Goal: Check status: Check status

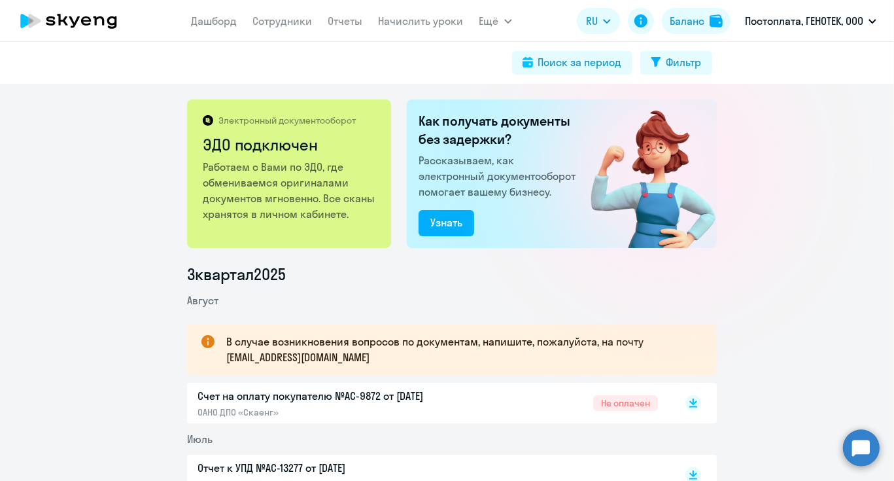
click at [105, 179] on div "Электронный документооборот ЭДО подключен Работаем с Вами по ЭДО, где обменивае…" at bounding box center [447, 282] width 894 height 397
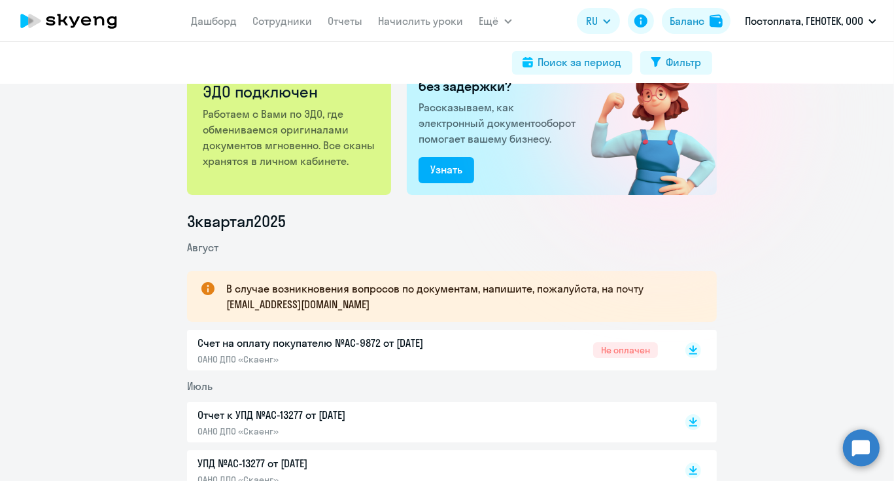
scroll to position [131, 0]
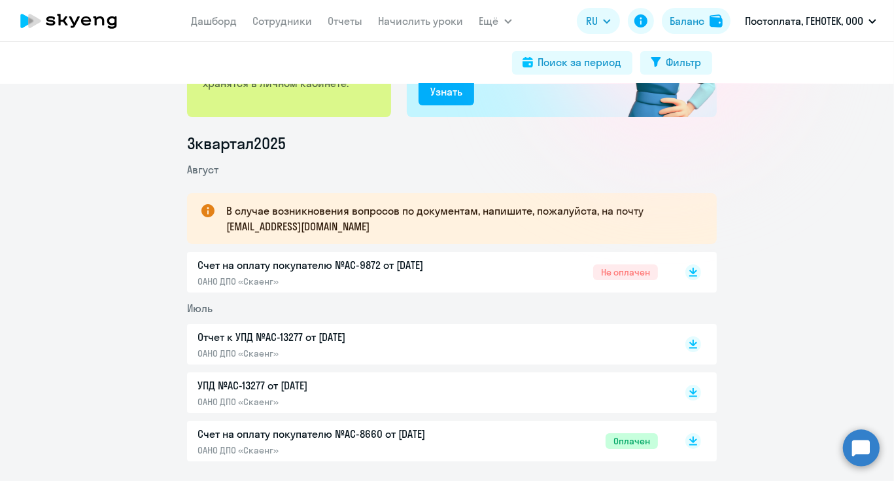
click at [395, 264] on p "Счет на оплату покупателю №AC-9872 от [DATE]" at bounding box center [335, 265] width 275 height 16
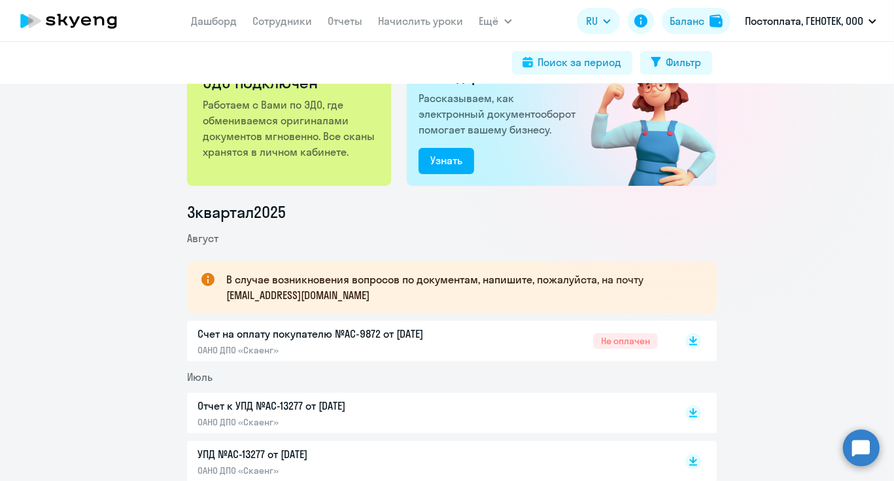
scroll to position [0, 0]
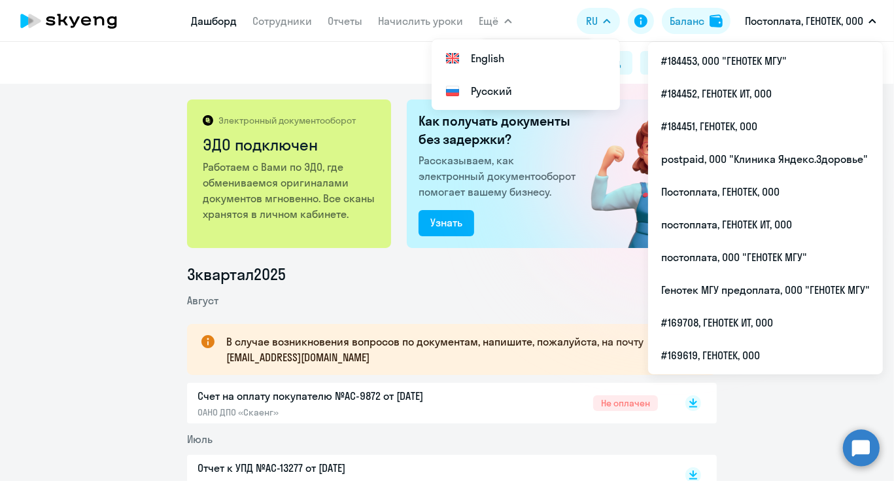
click at [215, 16] on link "Дашборд" at bounding box center [215, 20] width 46 height 13
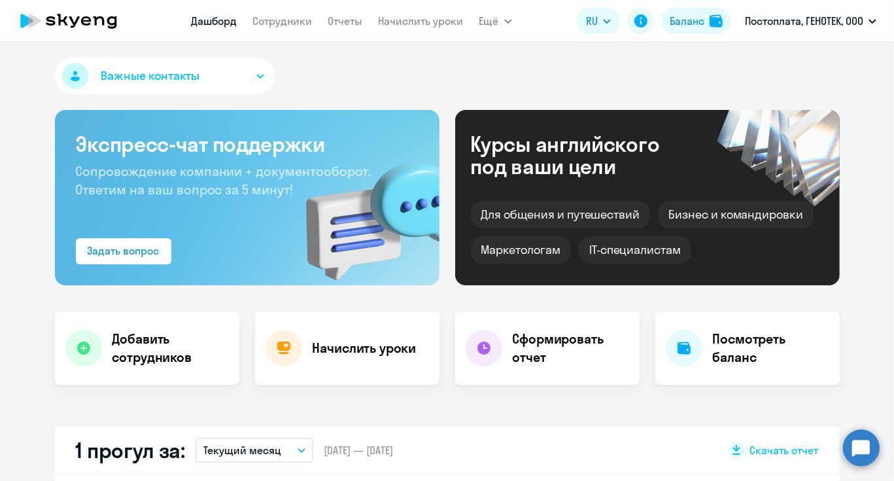
select select "30"
click at [714, 351] on h4 "Посмотреть баланс" at bounding box center [771, 348] width 116 height 37
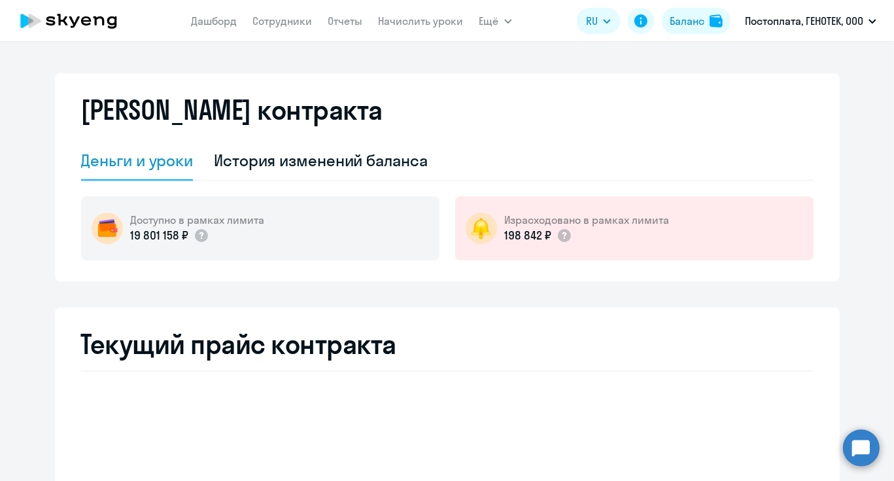
select select "english_adult_not_native_speaker"
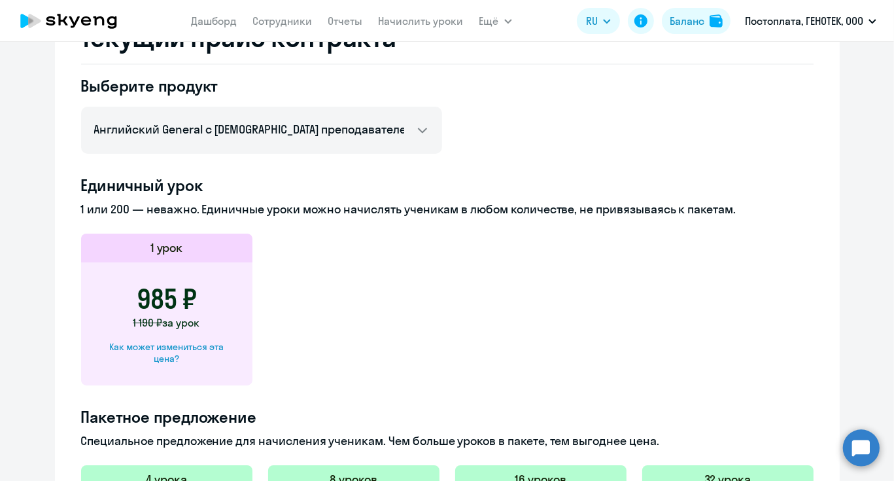
scroll to position [327, 0]
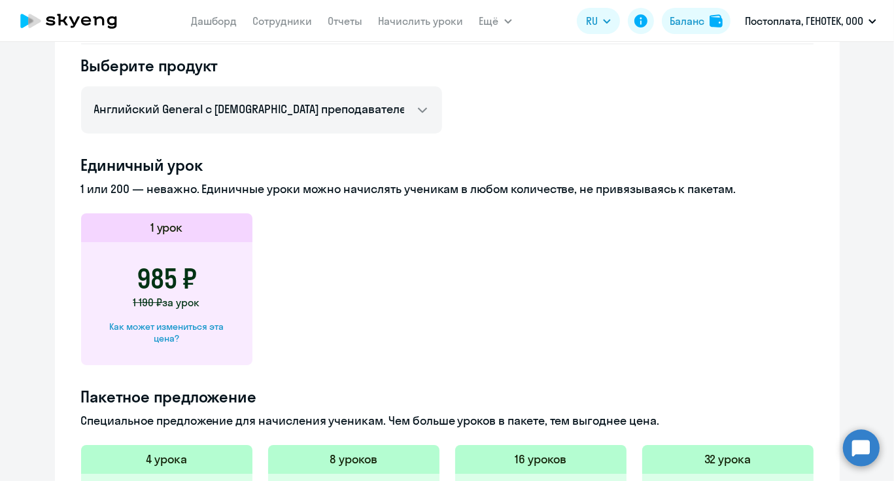
click at [165, 331] on div "Как может измениться эта цена?" at bounding box center [167, 333] width 130 height 24
select select "english_adult_not_native_speaker"
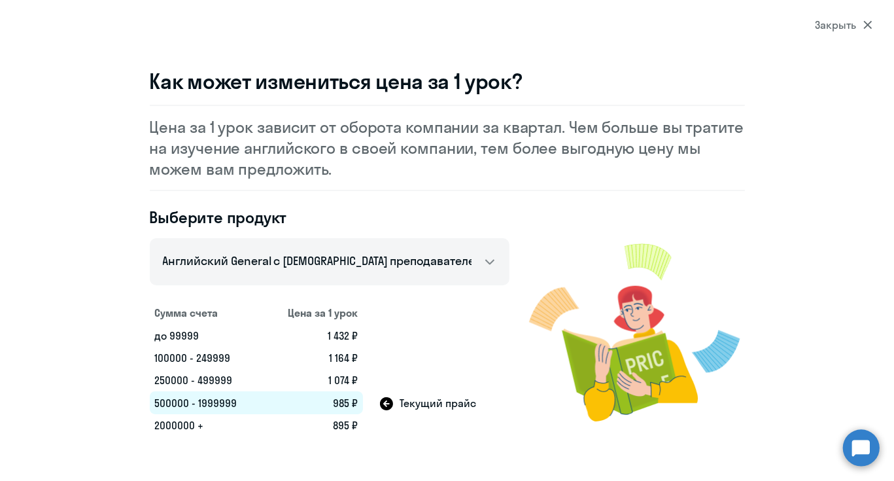
click at [864, 28] on icon at bounding box center [868, 25] width 9 height 9
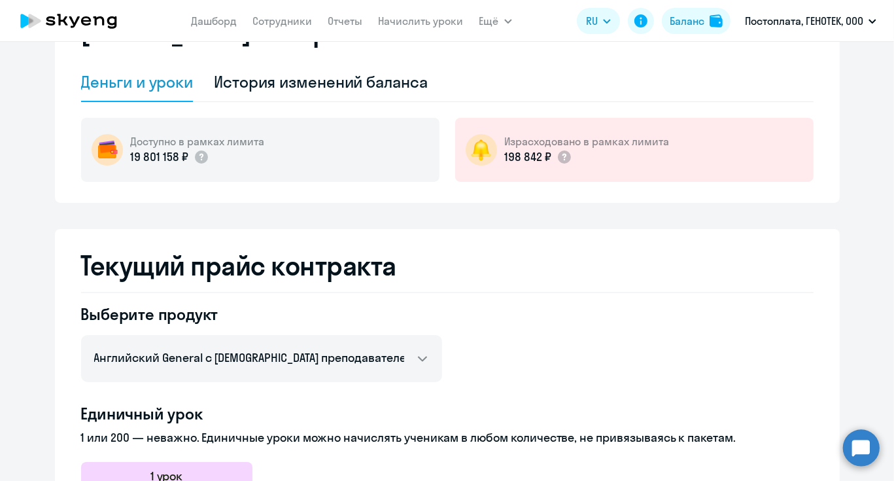
scroll to position [0, 0]
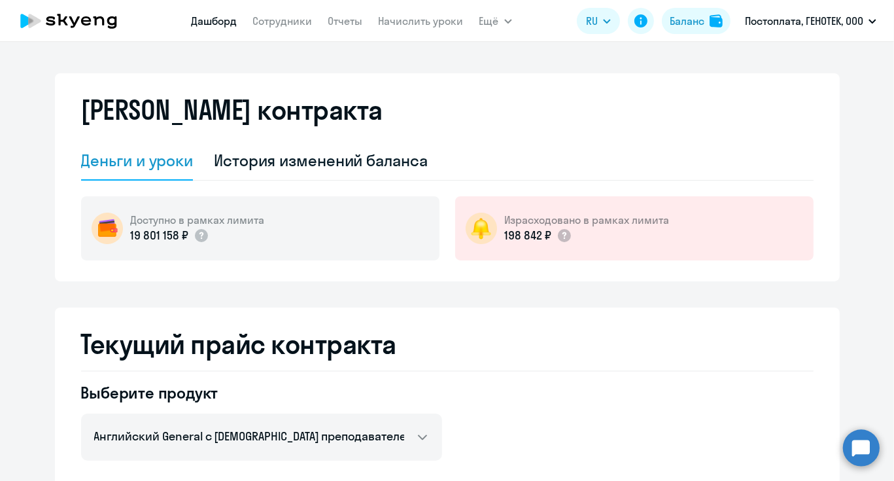
click at [204, 20] on link "Дашборд" at bounding box center [215, 20] width 46 height 13
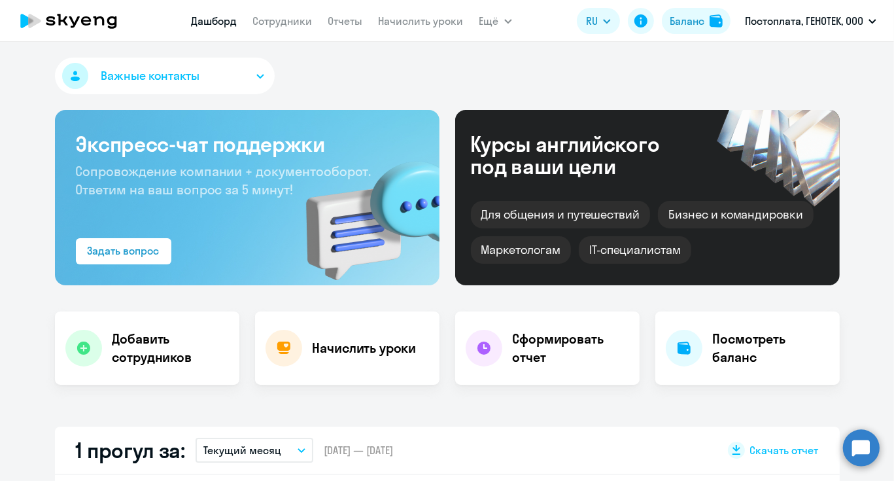
select select "30"
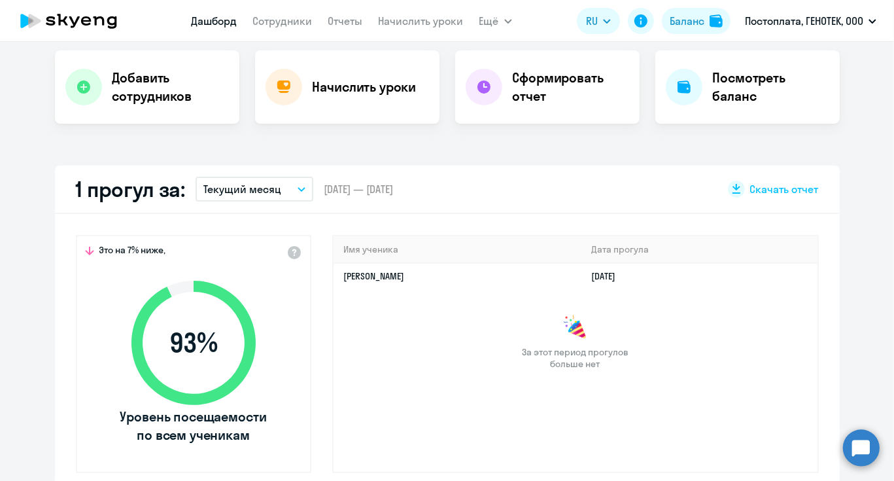
scroll to position [262, 0]
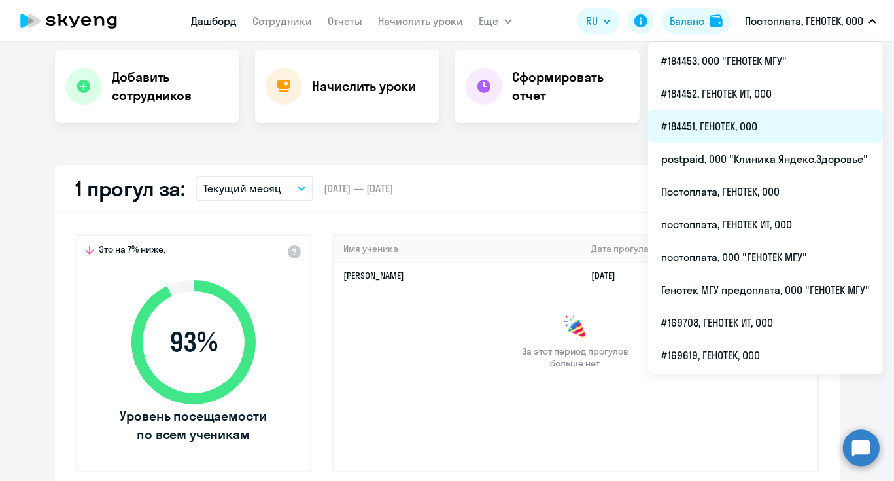
click at [775, 133] on li "#184451, ГЕНОТЕК, ООО" at bounding box center [765, 126] width 235 height 33
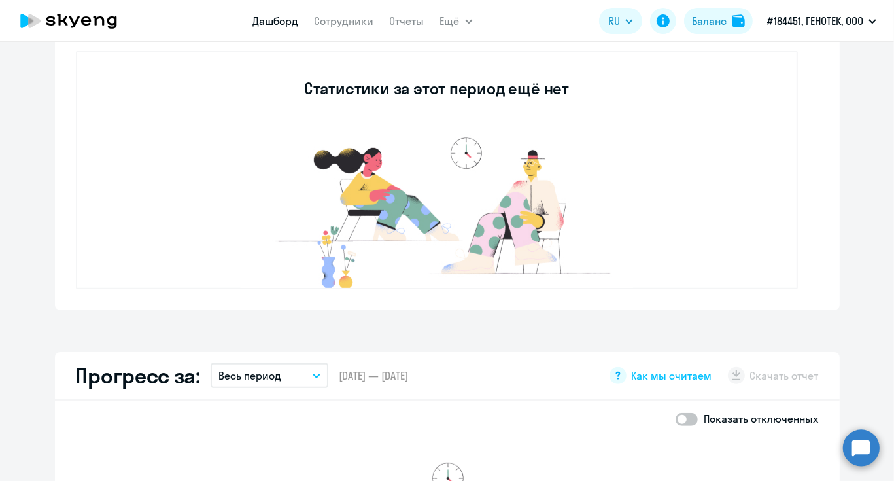
scroll to position [262, 0]
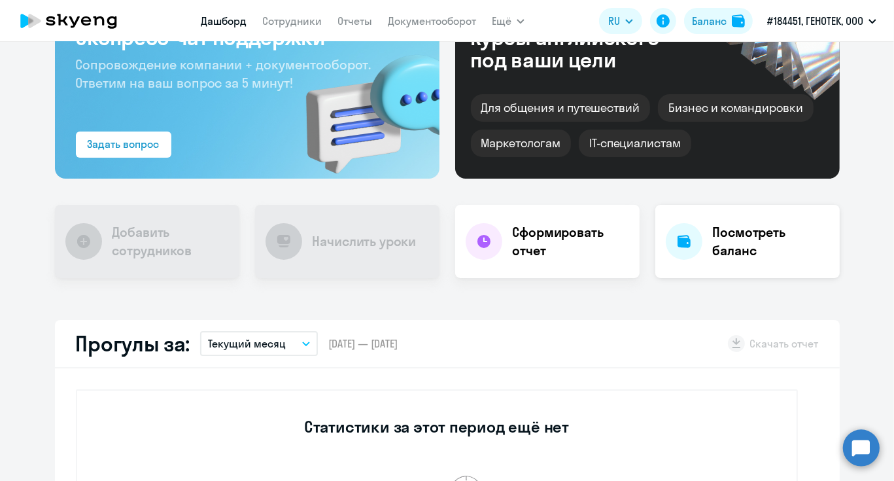
scroll to position [327, 0]
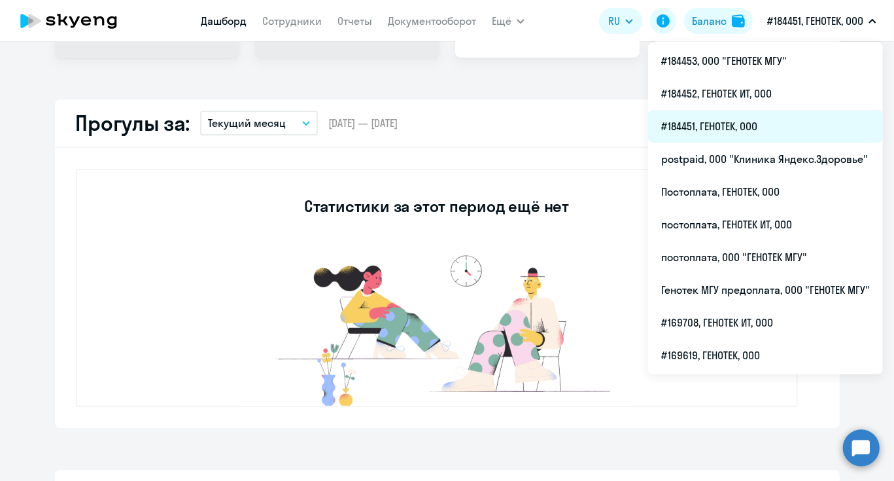
click at [721, 130] on li "#184451, ГЕНОТЕК, ООО" at bounding box center [765, 126] width 235 height 33
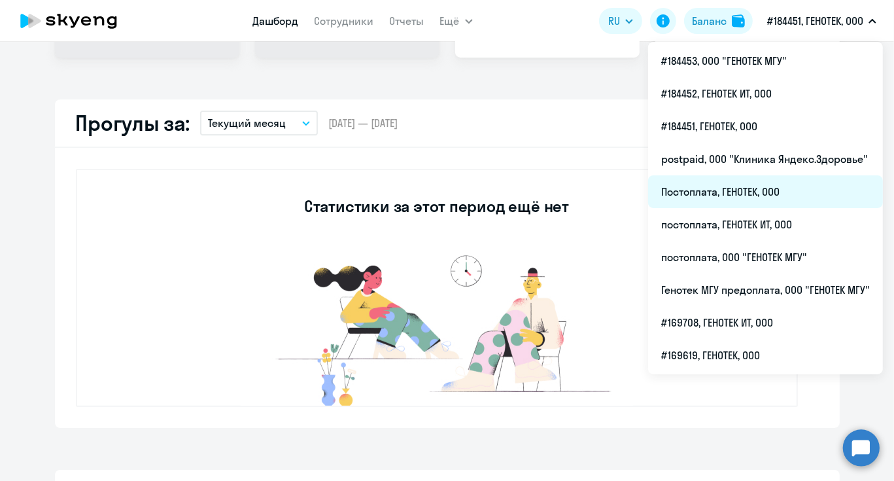
click at [756, 190] on li "Постоплата, ГЕНОТЕК, ООО" at bounding box center [765, 191] width 235 height 33
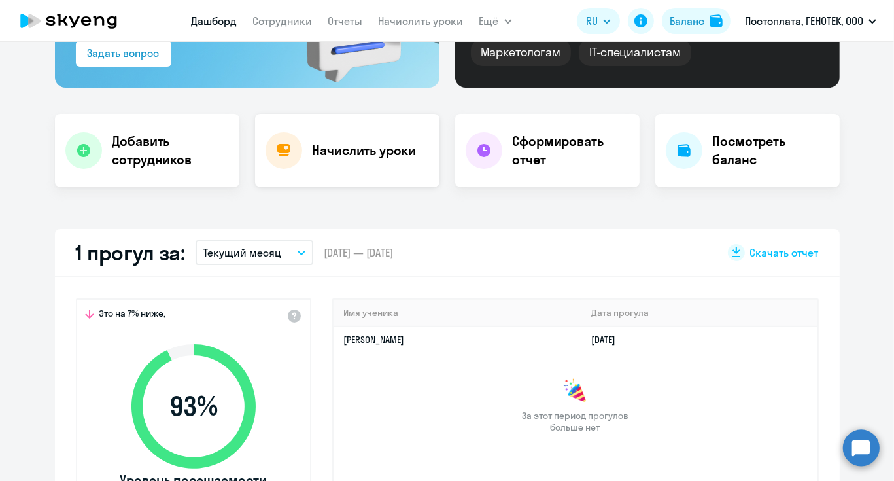
scroll to position [196, 0]
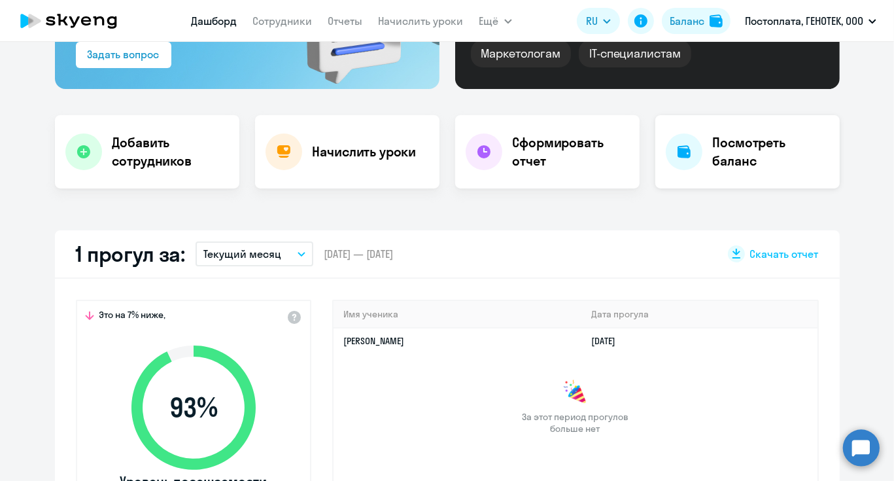
click at [754, 140] on h4 "Посмотреть баланс" at bounding box center [771, 151] width 116 height 37
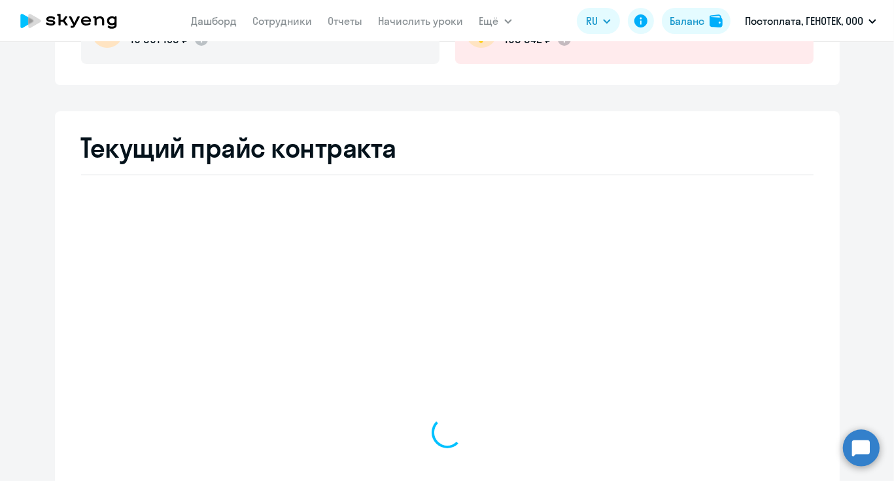
select select "english_adult_not_native_speaker"
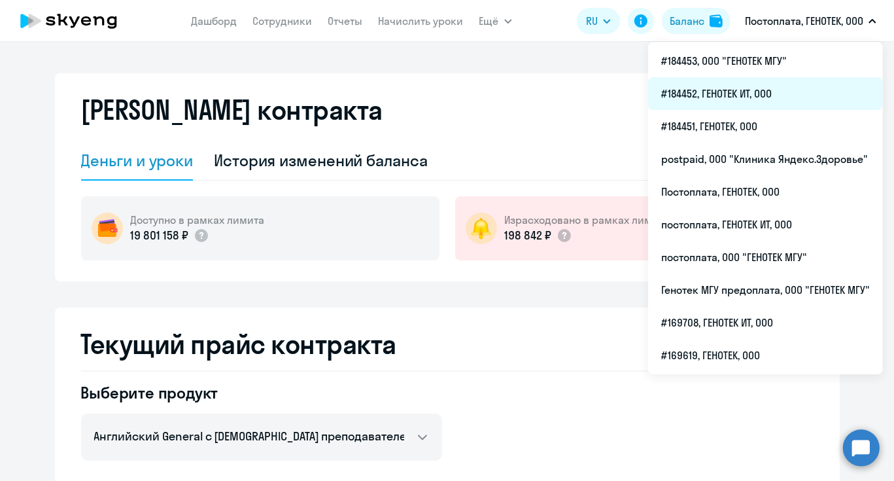
click at [751, 99] on li "#184452, ГЕНОТЕК ИТ, ООО" at bounding box center [765, 93] width 235 height 33
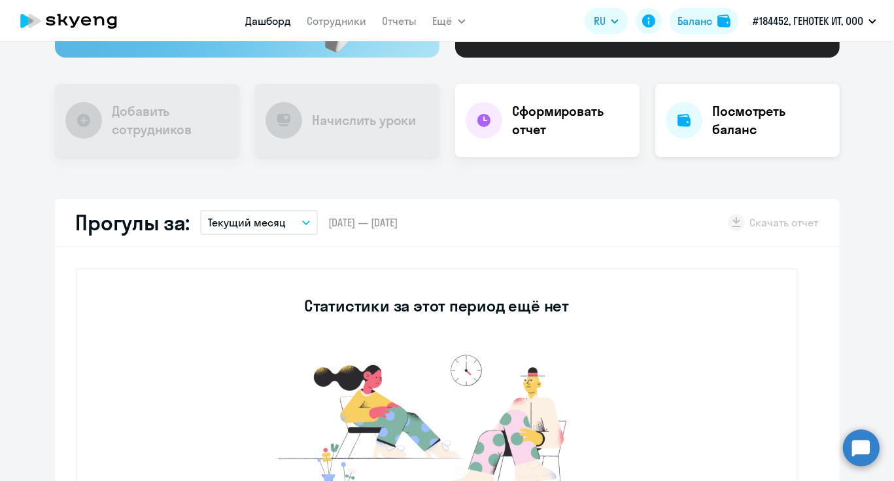
scroll to position [131, 0]
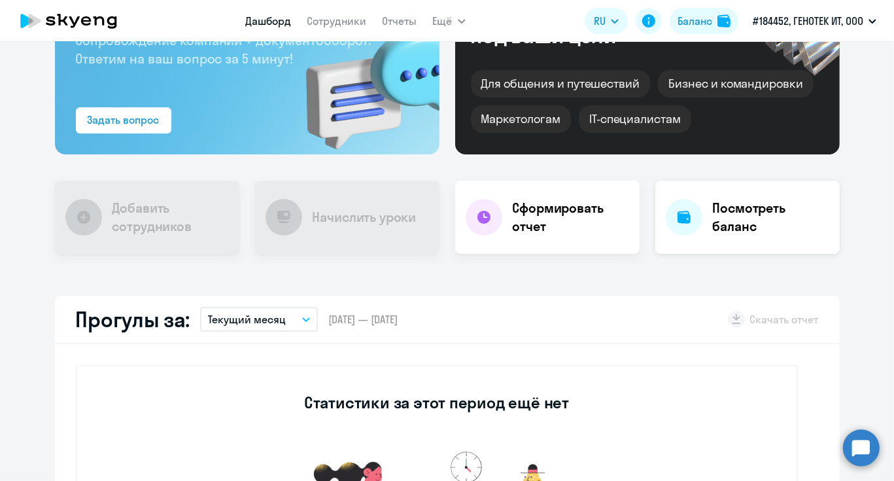
click at [757, 224] on h4 "Посмотреть баланс" at bounding box center [771, 217] width 116 height 37
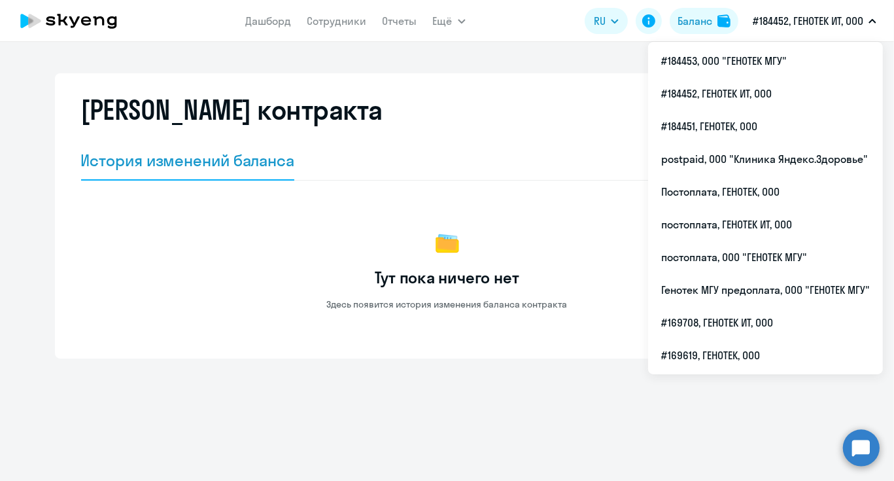
click at [238, 52] on div "Баланс контракта История изменений баланса Тут пока ничего нет Здесь появится и…" at bounding box center [447, 261] width 894 height 439
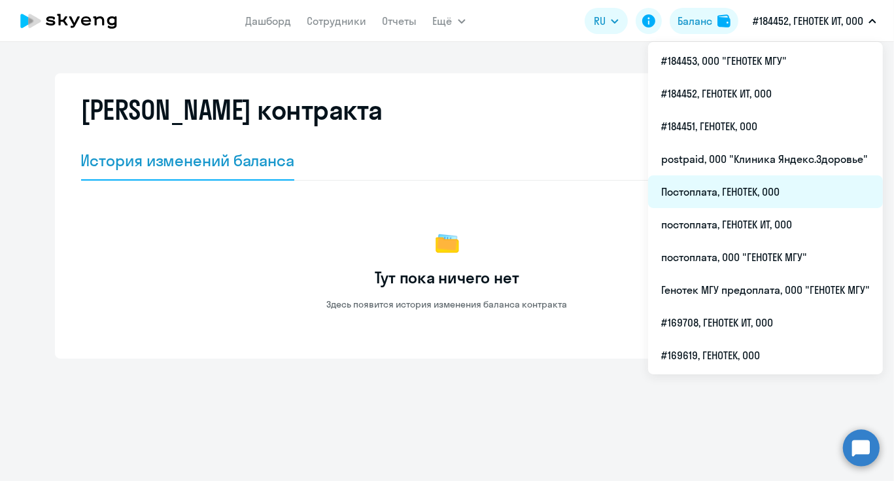
click at [770, 186] on li "Постоплата, ГЕНОТЕК, ООО" at bounding box center [765, 191] width 235 height 33
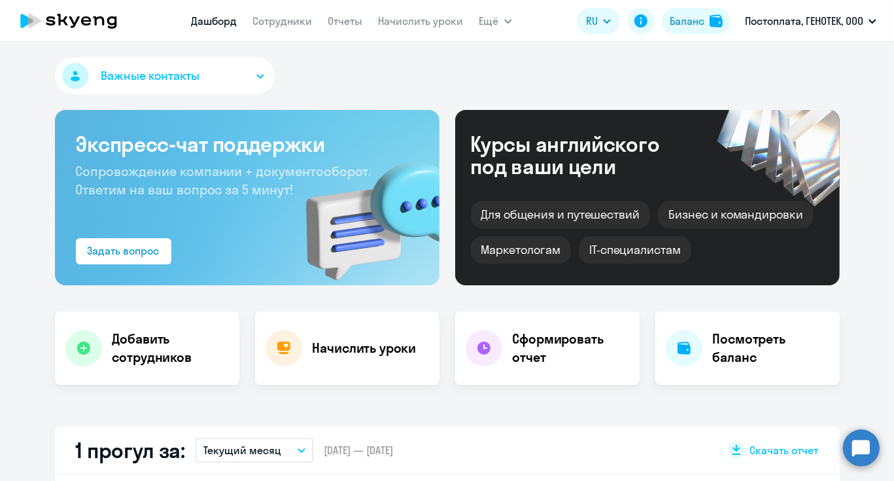
select select "30"
